Goal: Task Accomplishment & Management: Manage account settings

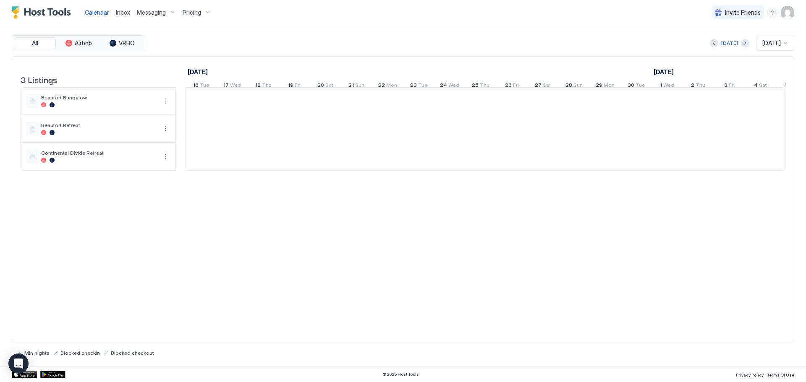
scroll to position [0, 466]
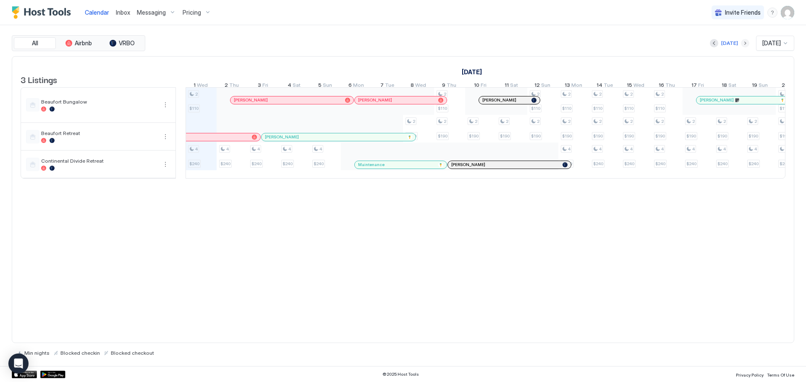
click at [741, 42] on button "Next month" at bounding box center [745, 43] width 8 height 8
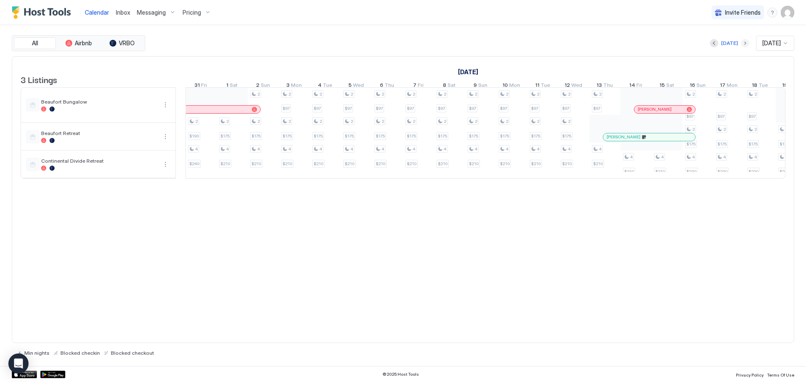
click at [741, 42] on button "Next month" at bounding box center [745, 43] width 8 height 8
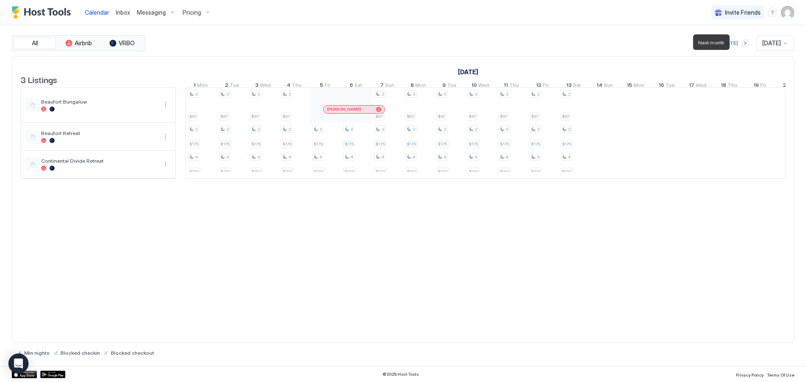
click at [741, 42] on button "Next month" at bounding box center [745, 43] width 8 height 8
click at [741, 41] on button "Next month" at bounding box center [745, 43] width 8 height 8
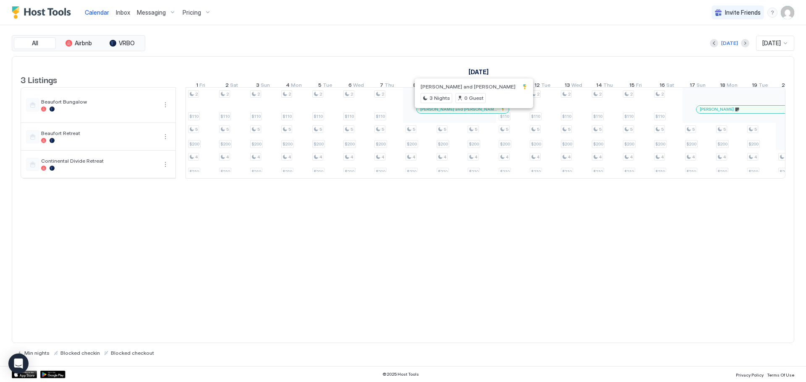
click at [458, 113] on div at bounding box center [458, 109] width 7 height 7
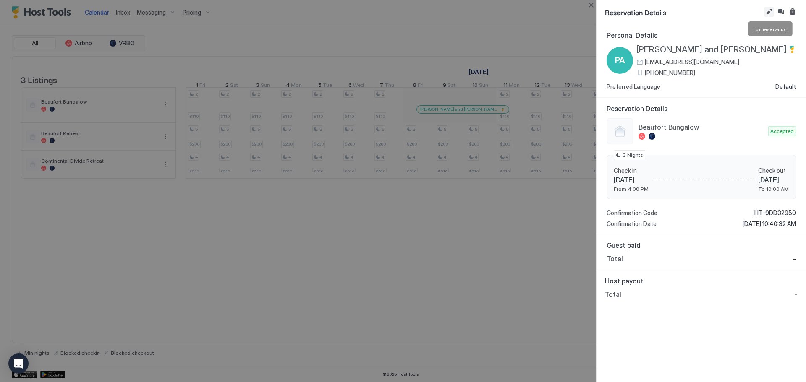
click at [770, 10] on button "Edit reservation" at bounding box center [769, 12] width 10 height 10
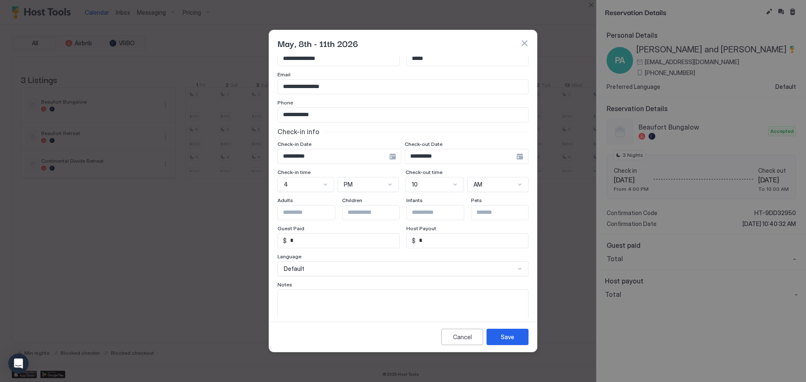
scroll to position [48, 0]
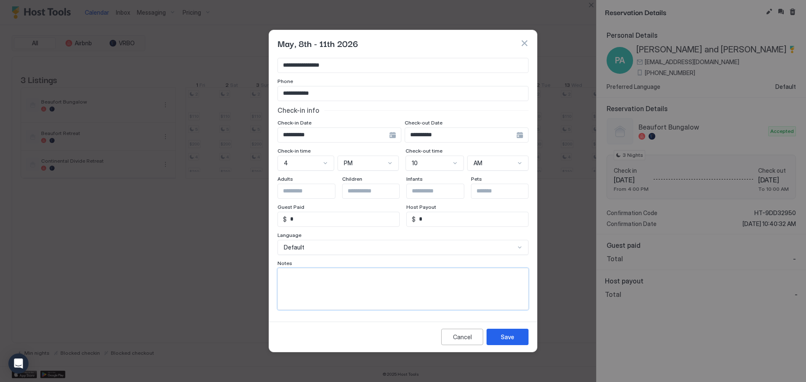
paste textarea "**********"
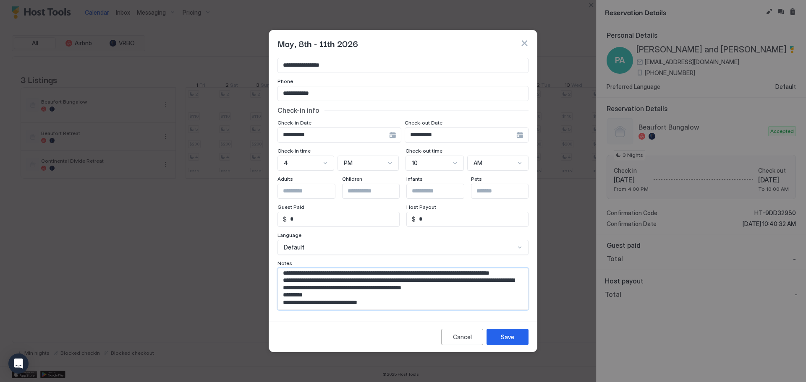
scroll to position [105, 0]
type textarea "**********"
click at [510, 342] on button "Save" at bounding box center [508, 337] width 42 height 16
